Goal: Find specific page/section: Find specific page/section

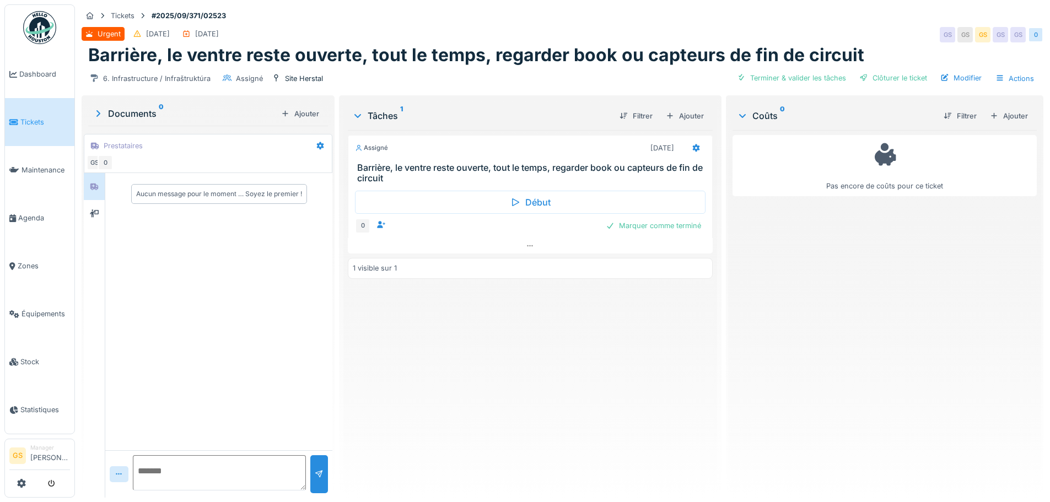
click at [37, 122] on span "Tickets" at bounding box center [45, 122] width 50 height 10
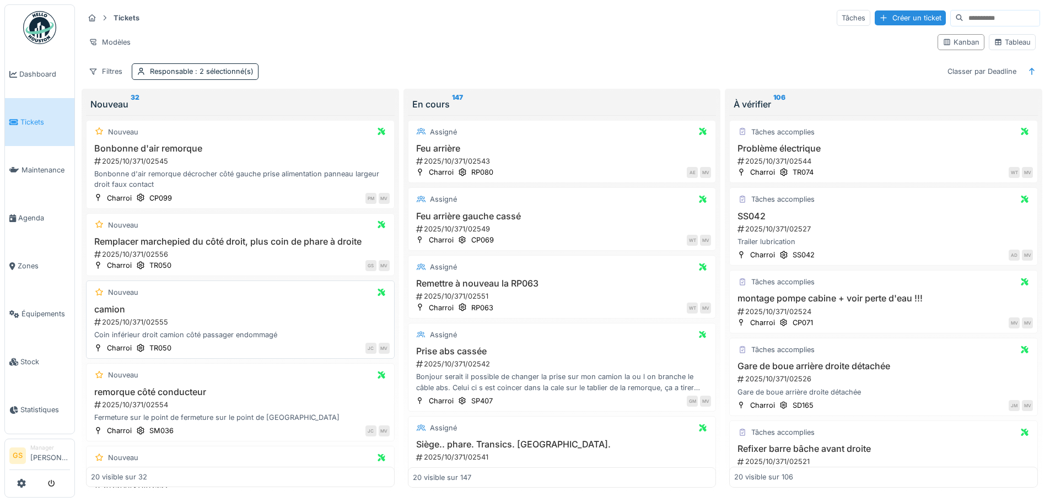
click at [132, 321] on div "2025/10/371/02555" at bounding box center [241, 322] width 296 height 10
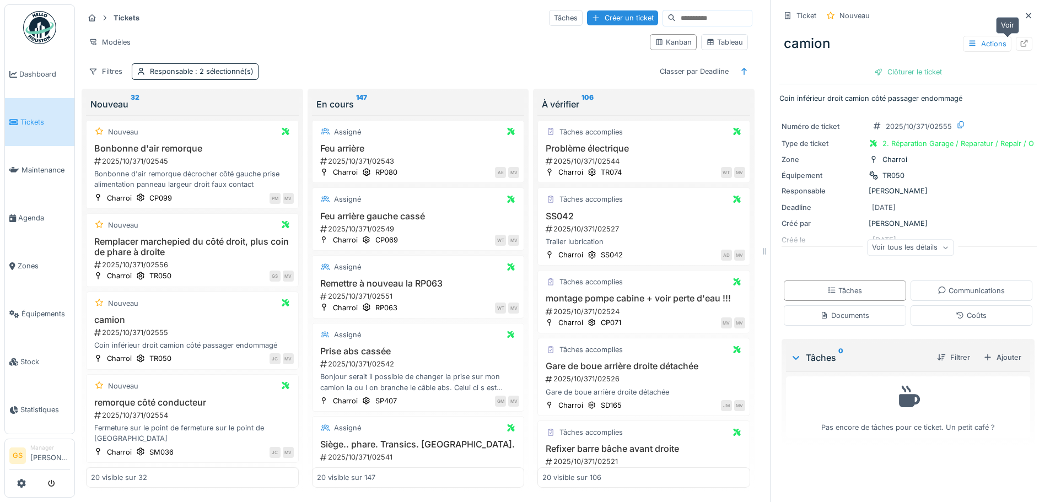
click at [1020, 42] on icon at bounding box center [1024, 43] width 9 height 7
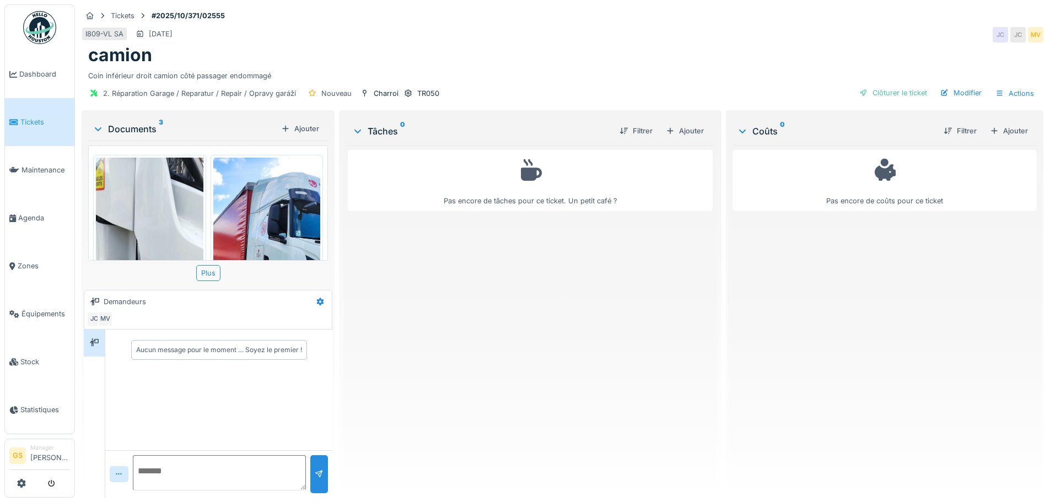
scroll to position [55, 0]
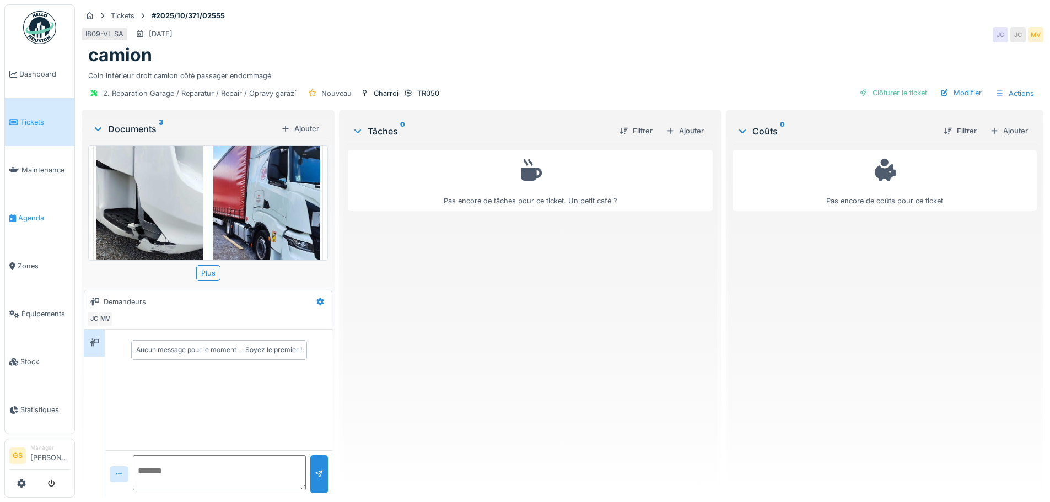
click at [28, 217] on span "Agenda" at bounding box center [44, 218] width 52 height 10
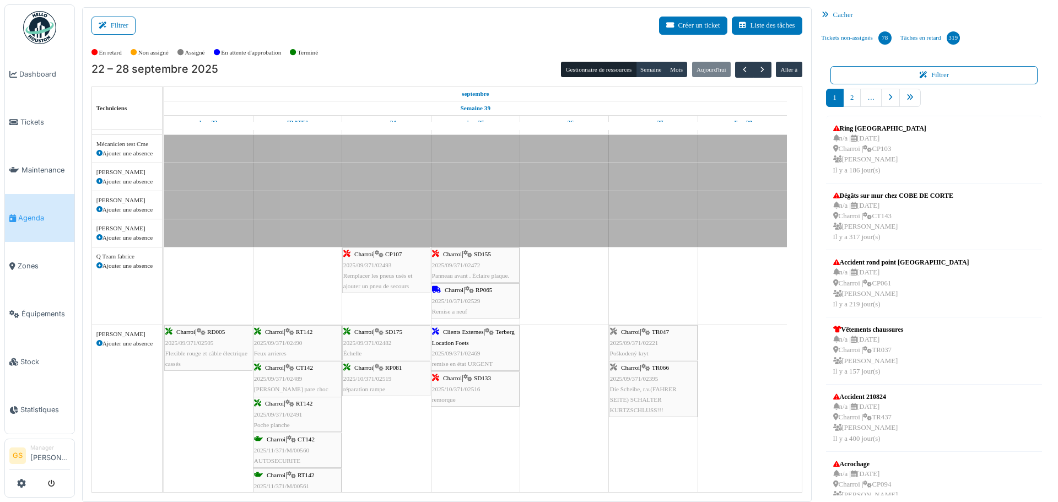
scroll to position [496, 0]
click at [907, 98] on icon "pager" at bounding box center [910, 97] width 7 height 7
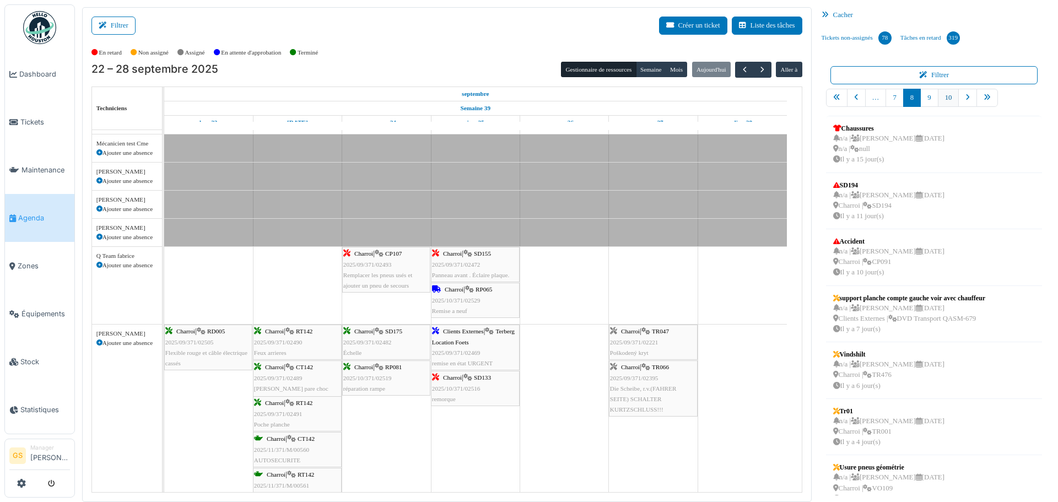
click at [943, 96] on link "10" at bounding box center [948, 98] width 21 height 18
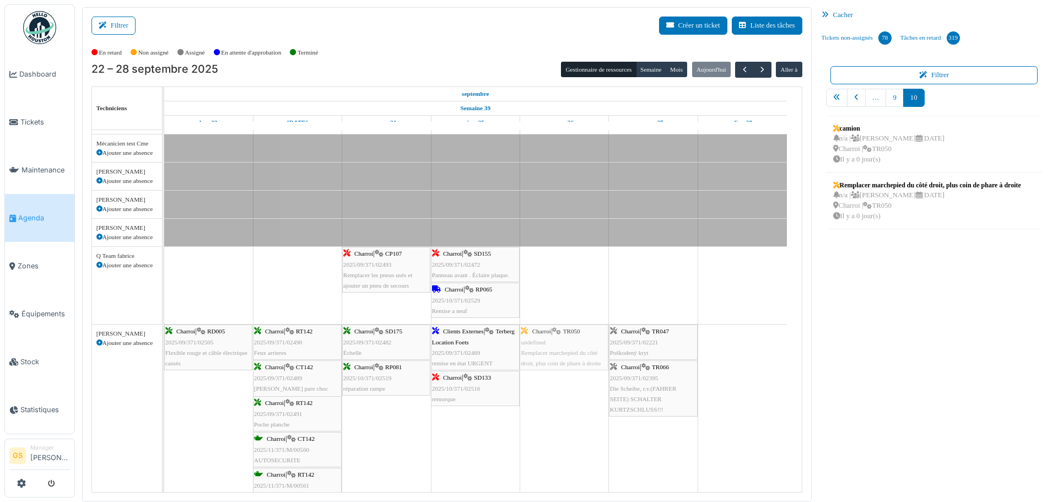
drag, startPoint x: 793, startPoint y: 236, endPoint x: 666, endPoint y: 274, distance: 132.5
click at [569, 328] on div "Filtrer Créer un ticket Liste des tâches Afficher les tâches non assignées *** …" at bounding box center [567, 254] width 980 height 495
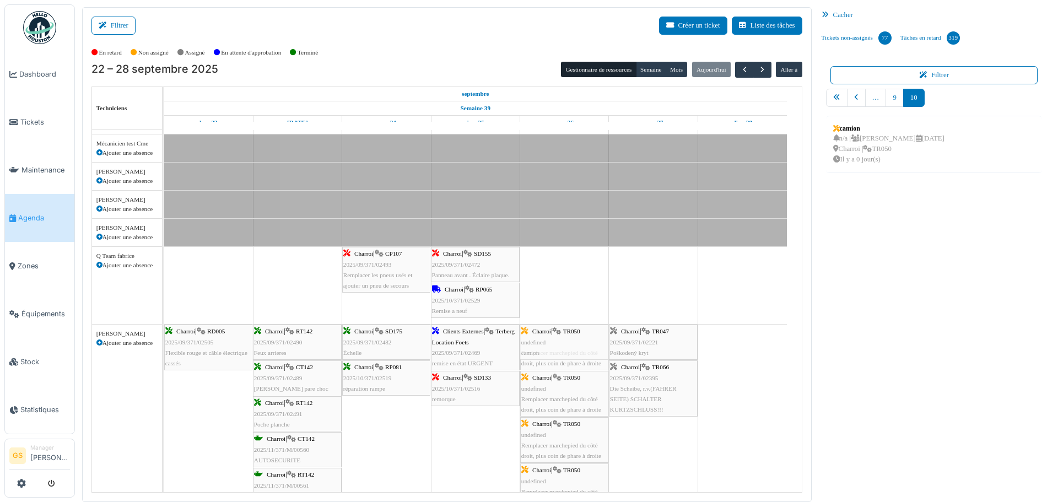
drag, startPoint x: 872, startPoint y: 130, endPoint x: 570, endPoint y: 358, distance: 378.5
click at [570, 358] on div "Filtrer Créer un ticket Liste des tâches Afficher les tâches non assignées *** …" at bounding box center [567, 254] width 980 height 495
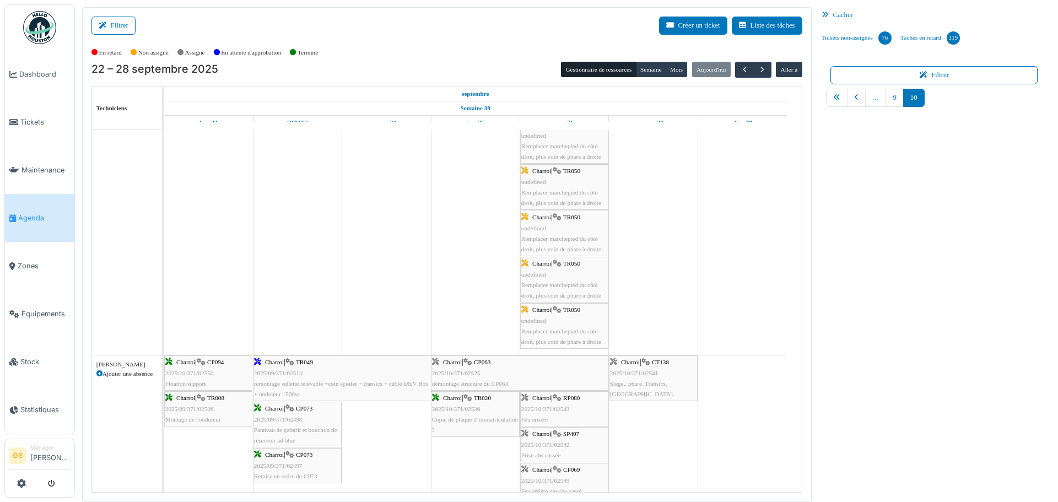
scroll to position [0, 0]
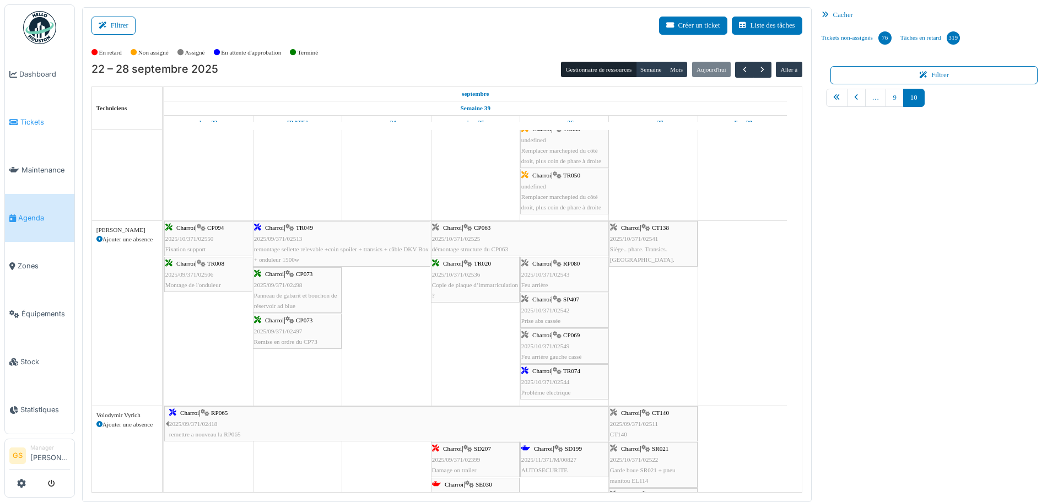
click at [29, 119] on span "Tickets" at bounding box center [45, 122] width 50 height 10
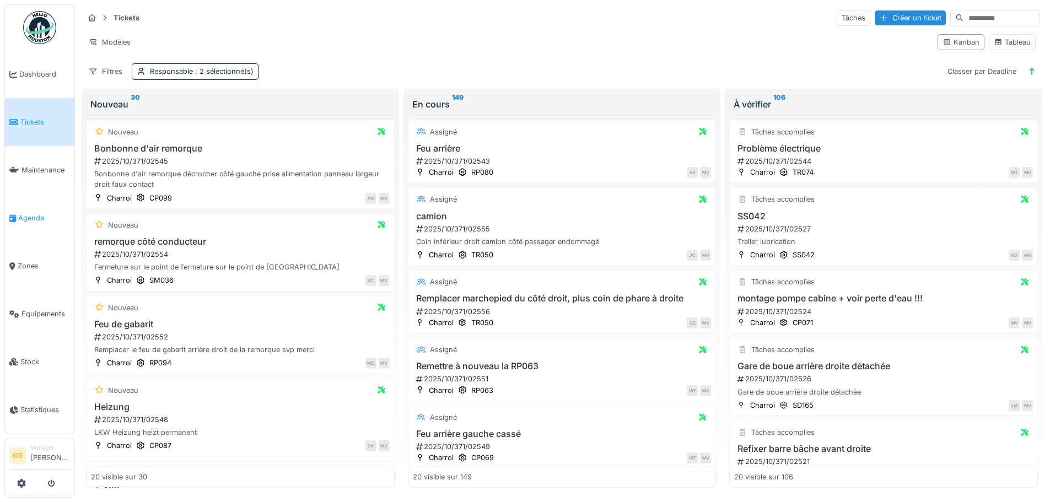
click at [31, 213] on span "Agenda" at bounding box center [44, 218] width 52 height 10
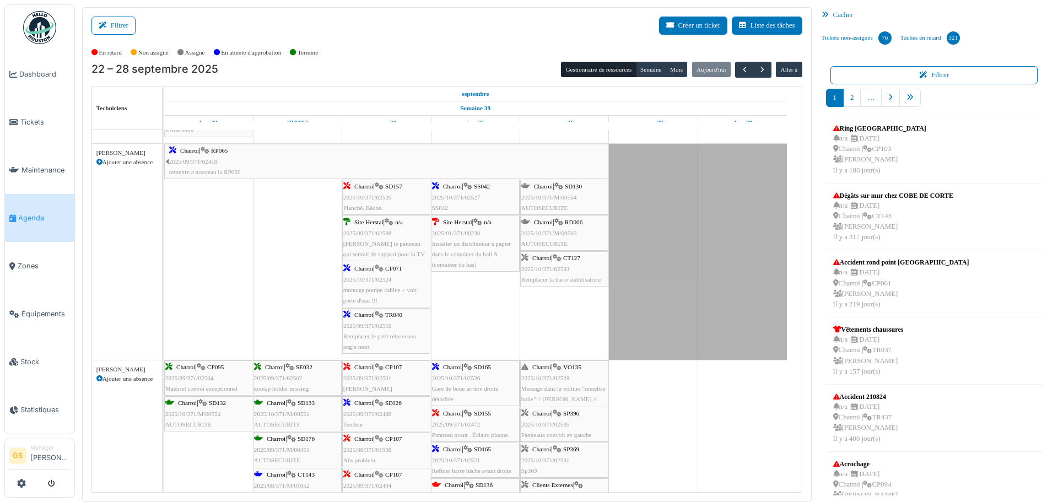
scroll to position [110, 0]
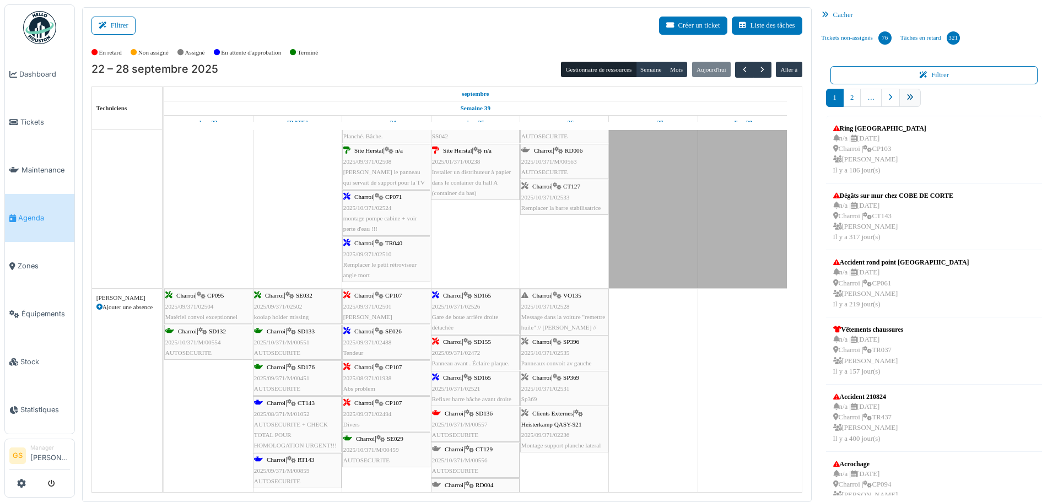
click at [907, 95] on icon "pager" at bounding box center [910, 97] width 7 height 7
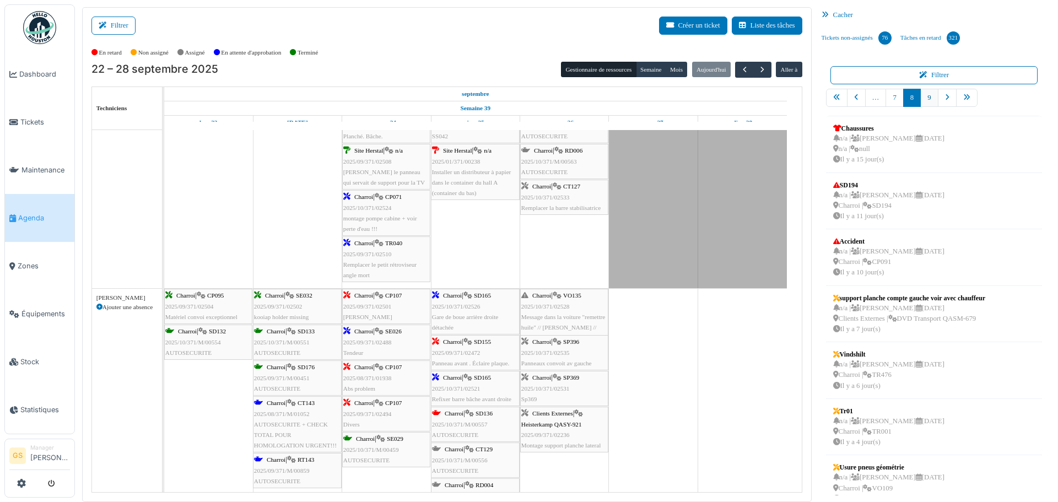
click at [923, 97] on link "9" at bounding box center [929, 98] width 18 height 18
drag, startPoint x: 867, startPoint y: 239, endPoint x: 667, endPoint y: 336, distance: 223.1
click at [667, 336] on div "Filtrer Créer un ticket Liste des tâches Afficher les tâches non assignées *** …" at bounding box center [567, 254] width 980 height 495
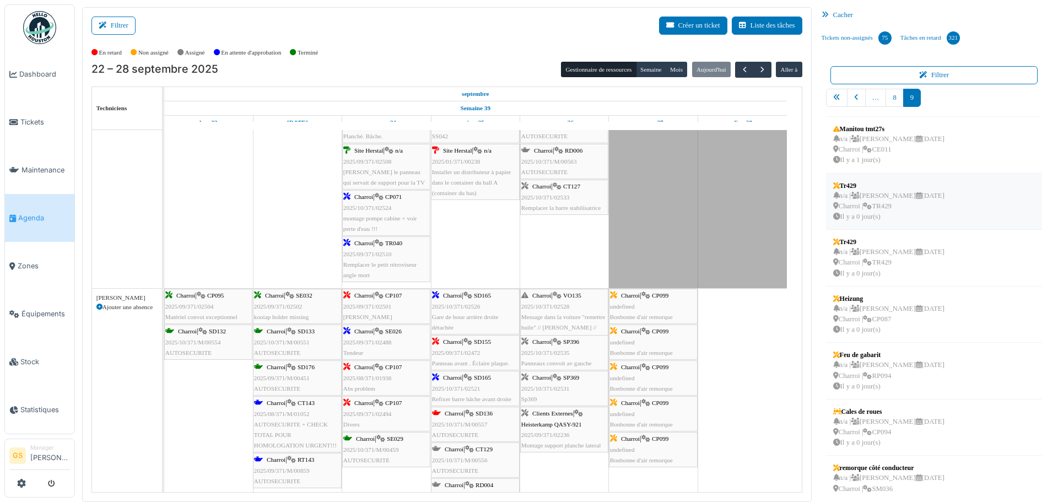
scroll to position [129, 0]
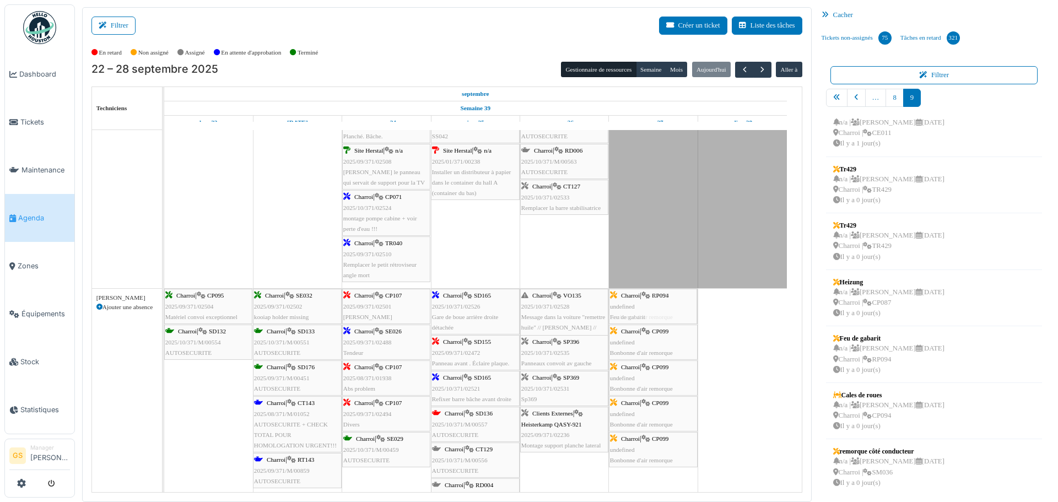
drag, startPoint x: 886, startPoint y: 348, endPoint x: 653, endPoint y: 369, distance: 233.5
click at [653, 369] on div "Filtrer Créer un ticket Liste des tâches Afficher les tâches non assignées *** …" at bounding box center [567, 254] width 980 height 495
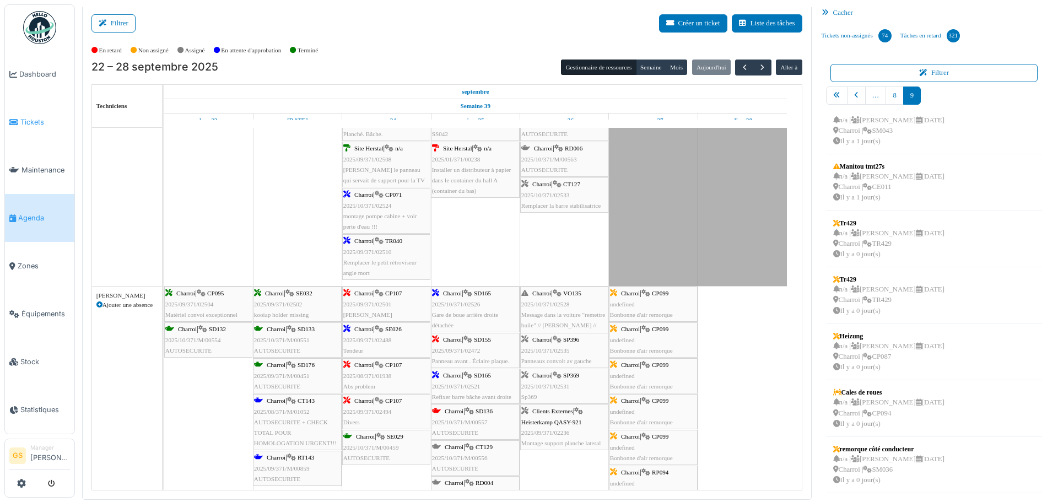
click at [25, 123] on span "Tickets" at bounding box center [45, 122] width 50 height 10
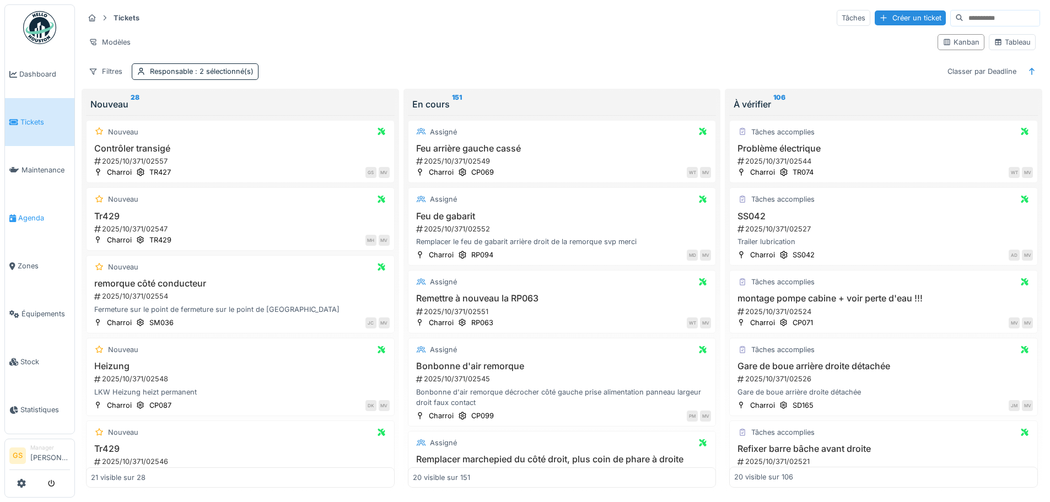
click at [31, 213] on span "Agenda" at bounding box center [44, 218] width 52 height 10
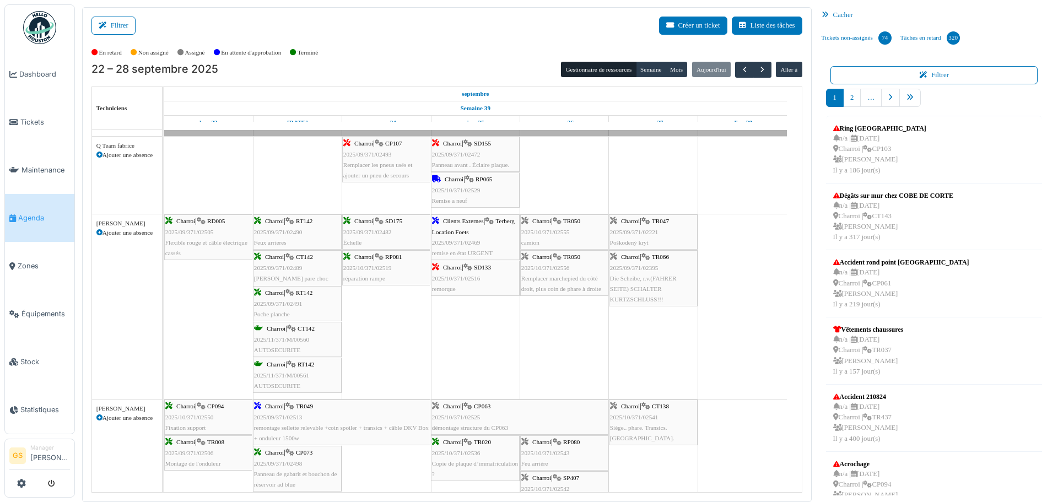
scroll to position [2, 0]
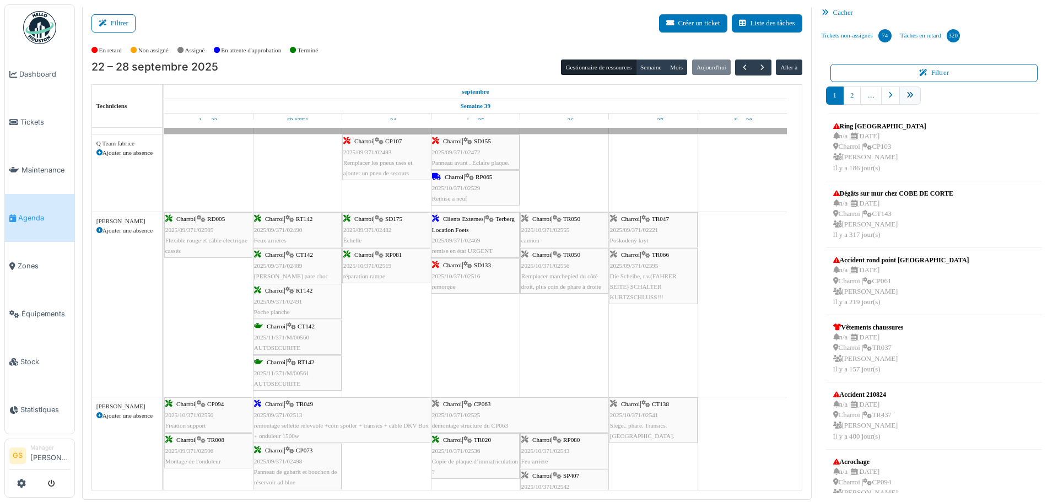
click at [907, 97] on icon "pager" at bounding box center [910, 95] width 7 height 7
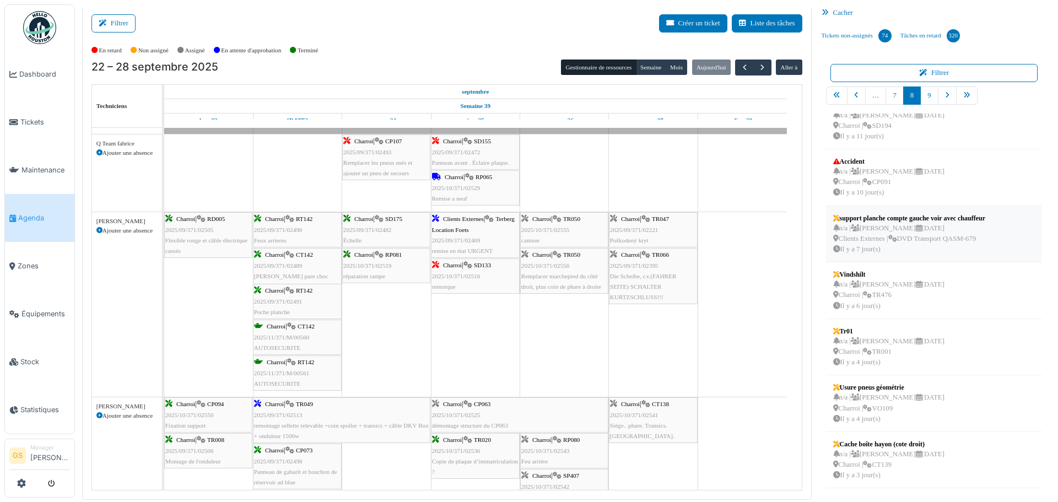
scroll to position [186, 0]
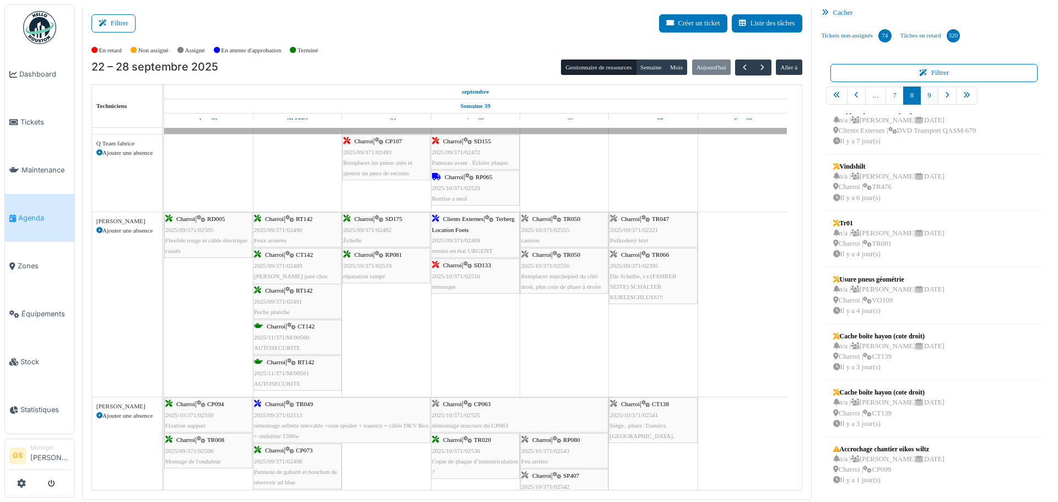
click at [923, 94] on link "9" at bounding box center [929, 96] width 18 height 18
drag, startPoint x: 888, startPoint y: 464, endPoint x: 864, endPoint y: 442, distance: 32.8
click at [650, 453] on div "Filtrer Créer un ticket Liste des tâches Afficher les tâches non assignées *** …" at bounding box center [567, 252] width 980 height 495
drag, startPoint x: 885, startPoint y: 459, endPoint x: 659, endPoint y: 461, distance: 226.0
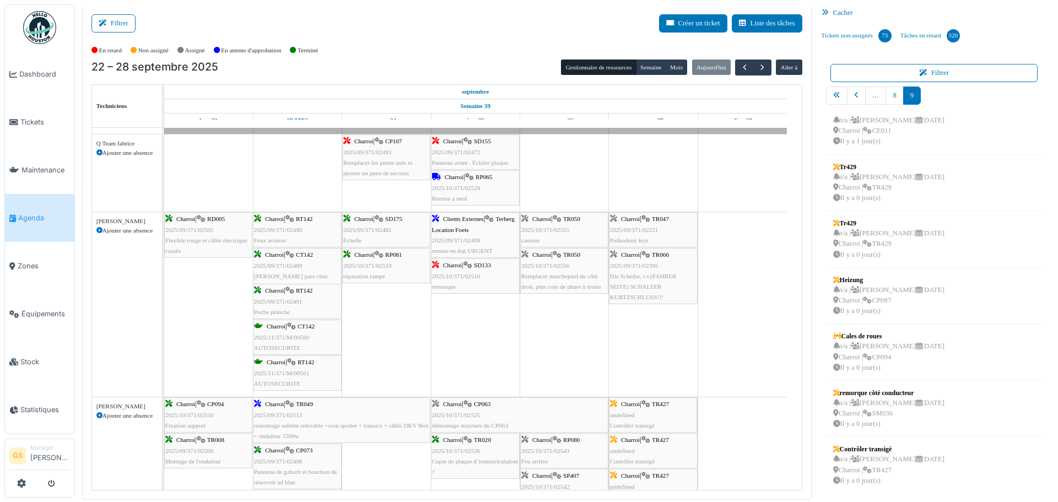
click at [659, 461] on div "Filtrer Créer un ticket Liste des tâches Afficher les tâches non assignées *** …" at bounding box center [567, 252] width 980 height 495
click at [18, 118] on li "Tickets" at bounding box center [39, 122] width 61 height 10
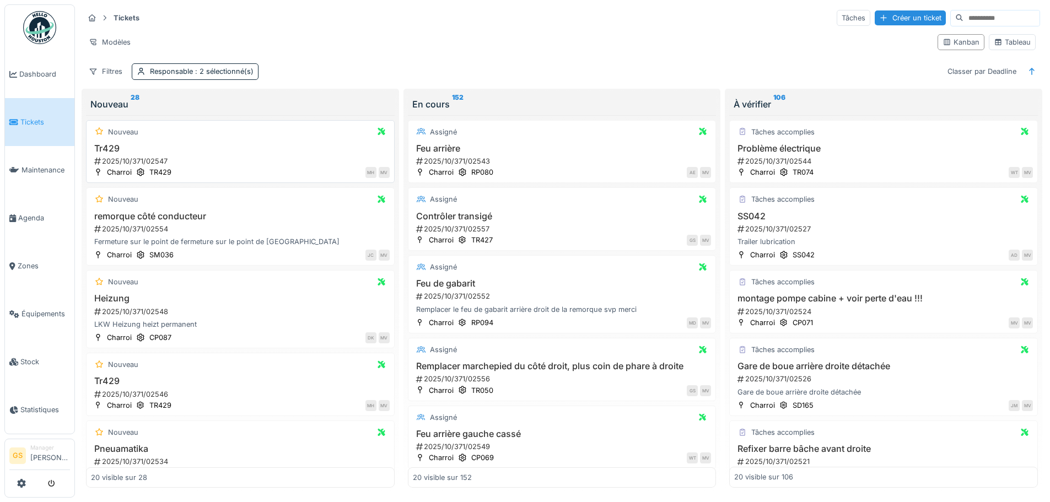
click at [126, 160] on div "2025/10/371/02547" at bounding box center [241, 161] width 296 height 10
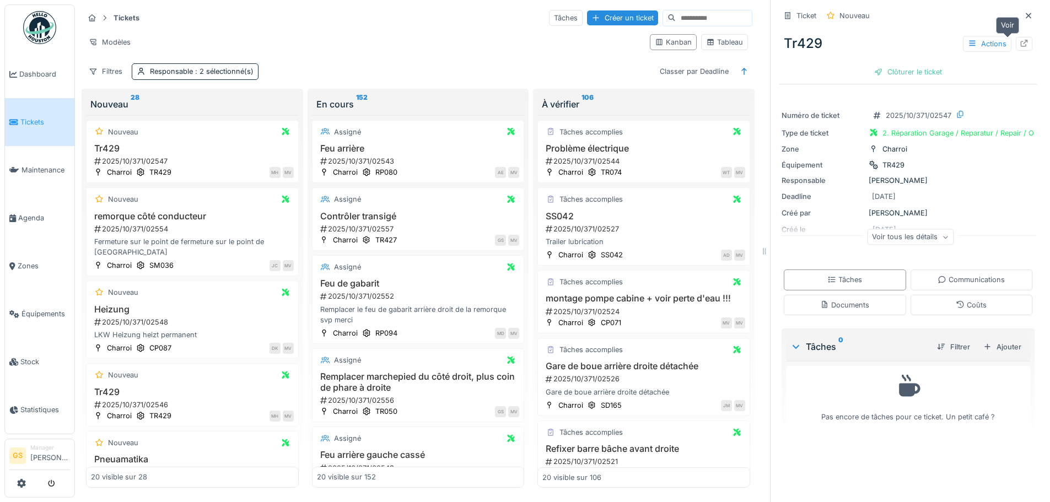
click at [1021, 44] on icon at bounding box center [1024, 43] width 7 height 7
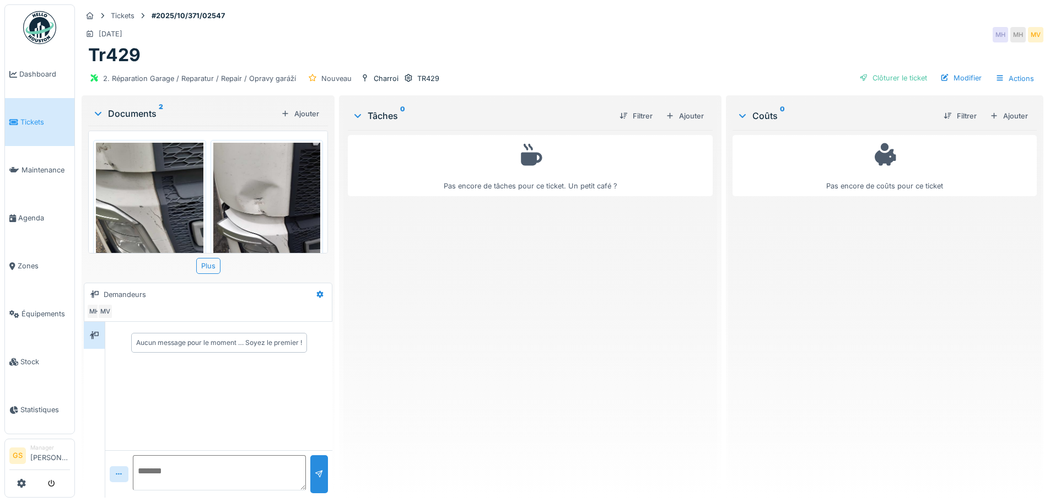
click at [252, 178] on img at bounding box center [266, 214] width 107 height 143
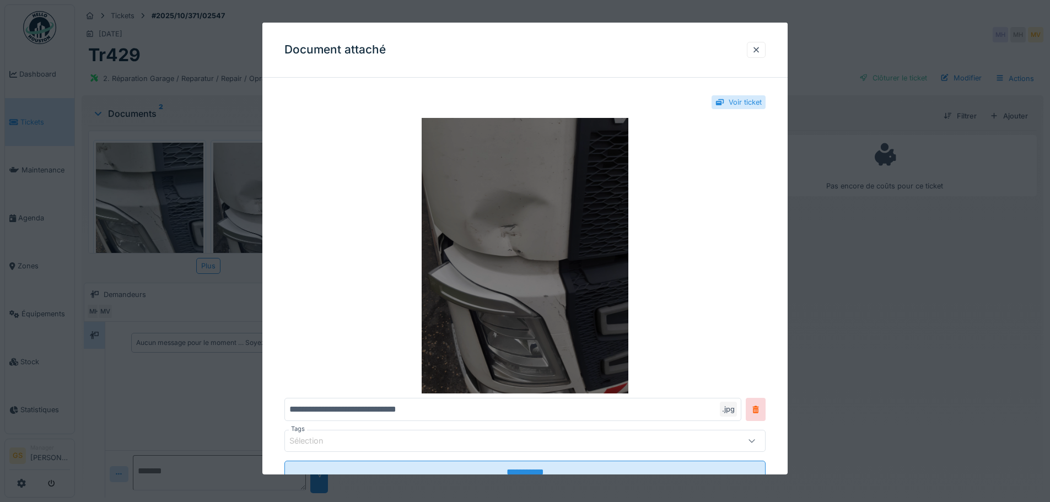
click at [519, 211] on img at bounding box center [524, 256] width 481 height 276
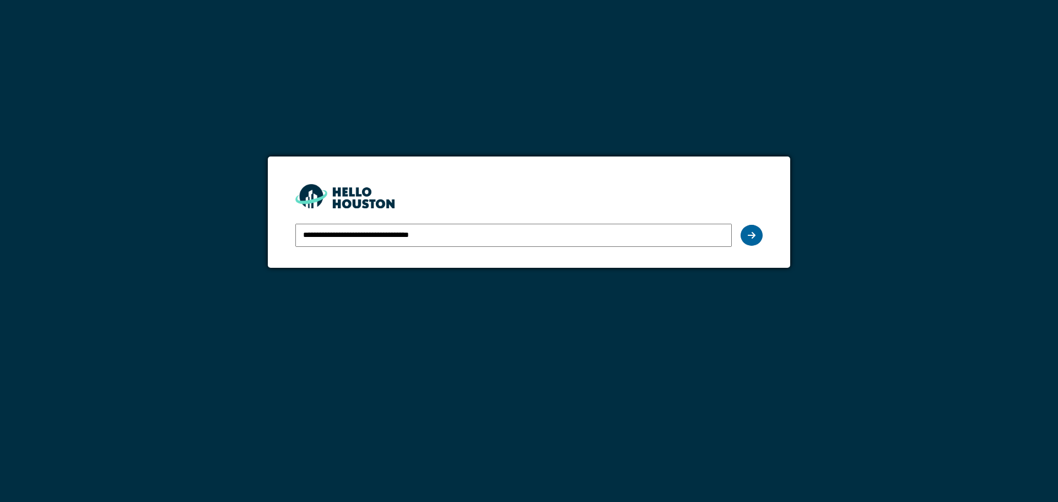
click at [749, 233] on icon at bounding box center [752, 235] width 8 height 9
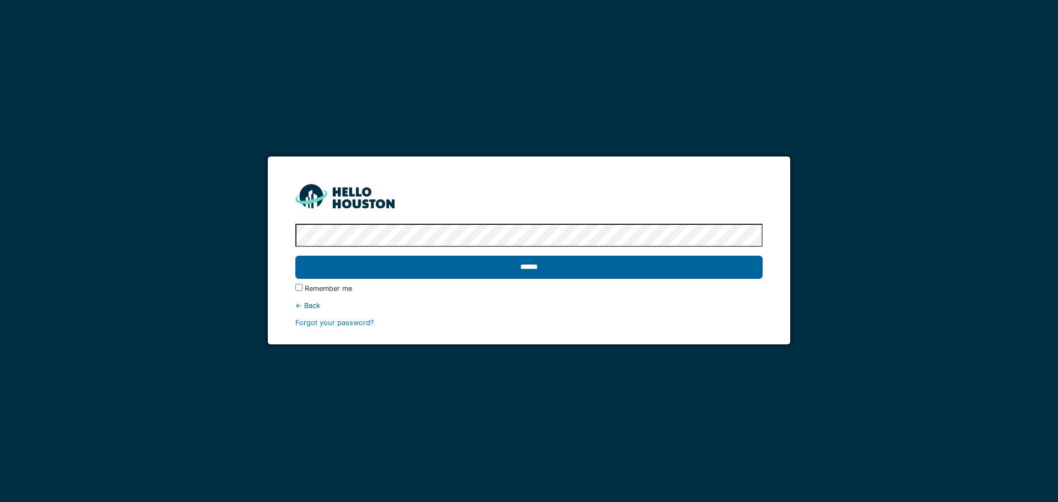
click at [628, 267] on input "******" at bounding box center [528, 267] width 467 height 23
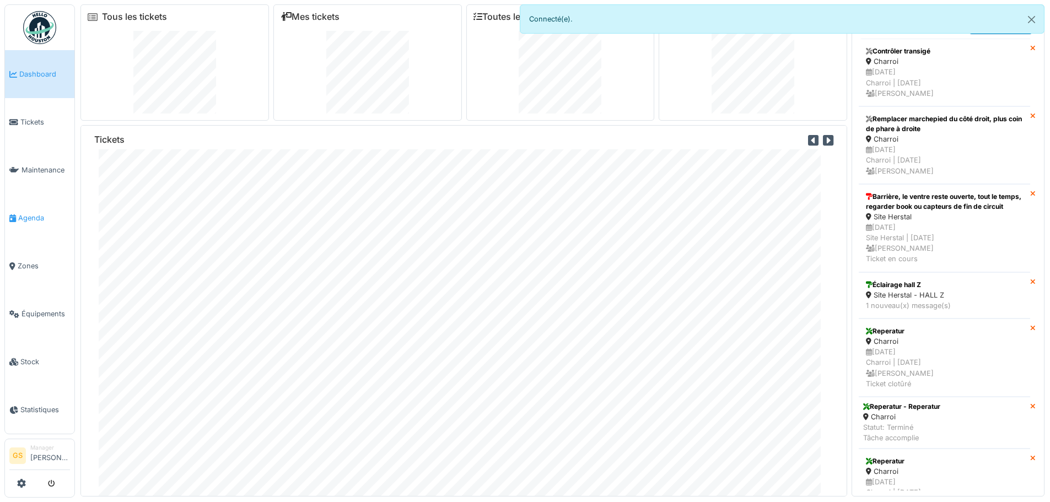
click at [23, 213] on span "Agenda" at bounding box center [44, 218] width 52 height 10
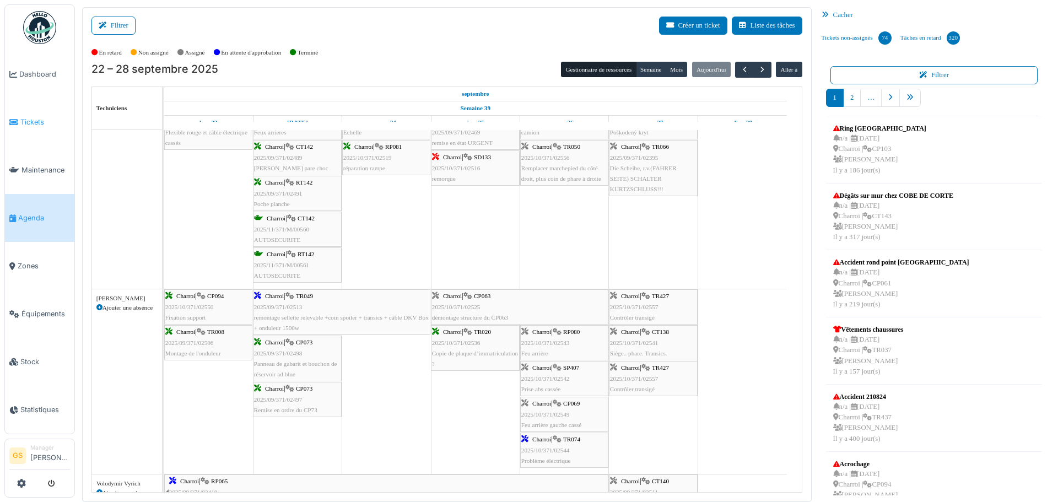
click at [39, 121] on span "Tickets" at bounding box center [45, 122] width 50 height 10
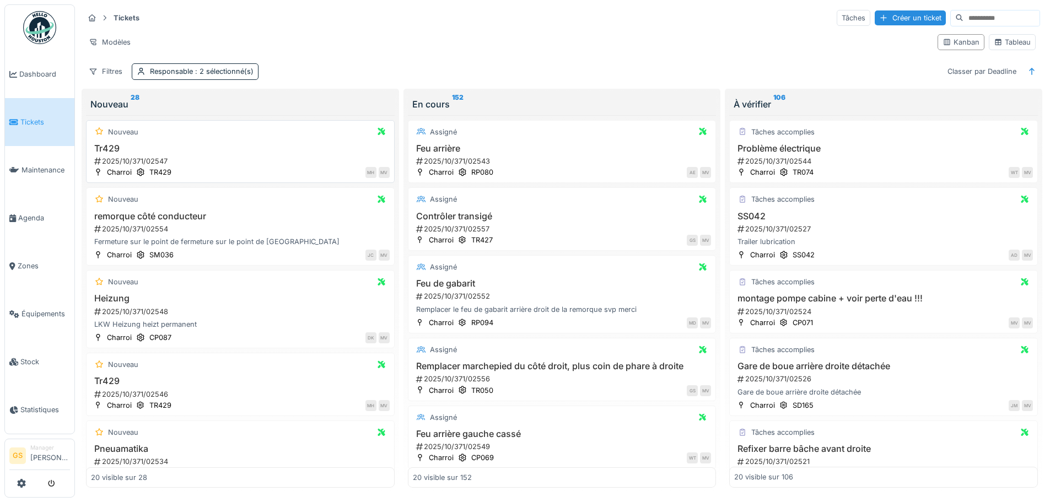
click at [141, 159] on div "2025/10/371/02547" at bounding box center [241, 161] width 296 height 10
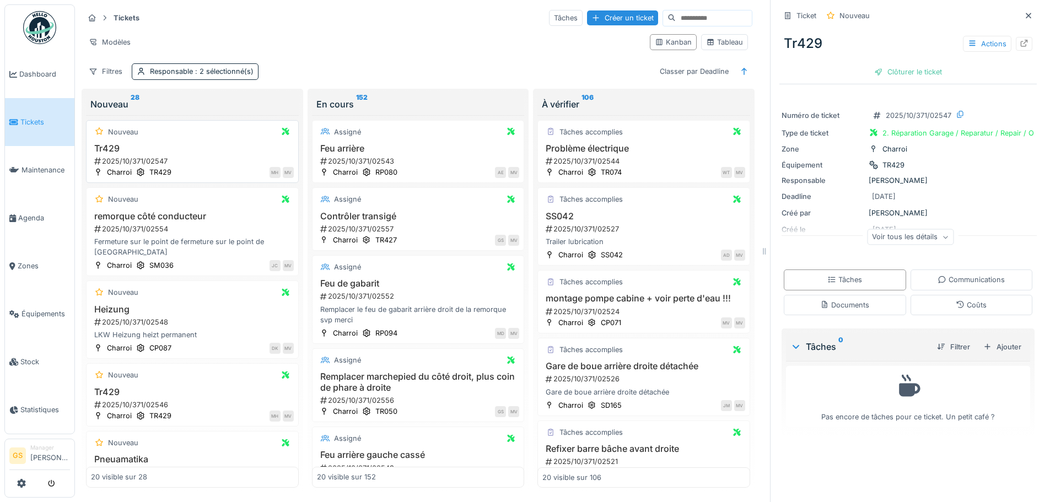
click at [134, 160] on div "2025/10/371/02547" at bounding box center [193, 161] width 201 height 10
